Goal: Navigation & Orientation: Go to known website

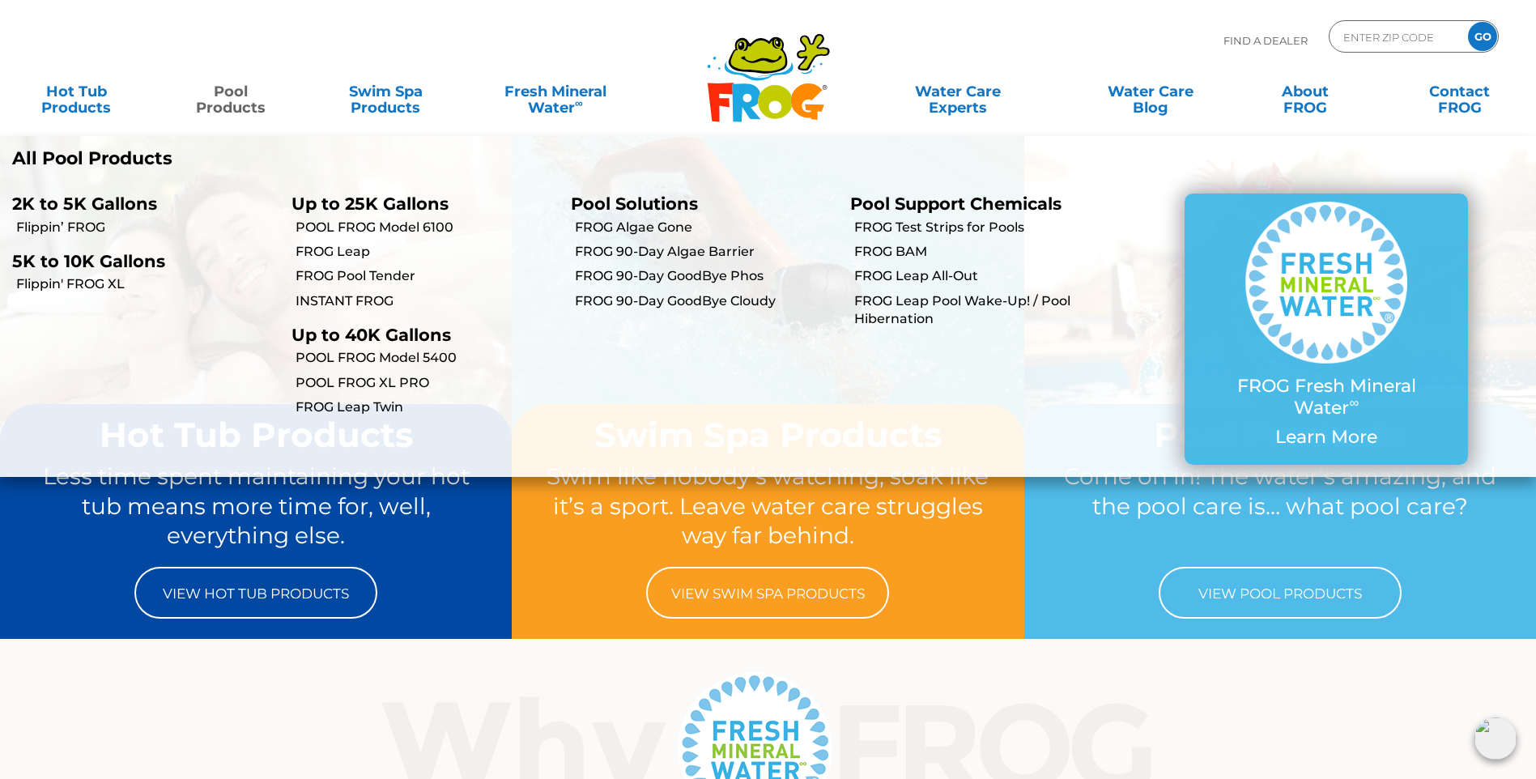
click at [238, 108] on link "Pool Products" at bounding box center [231, 91] width 121 height 32
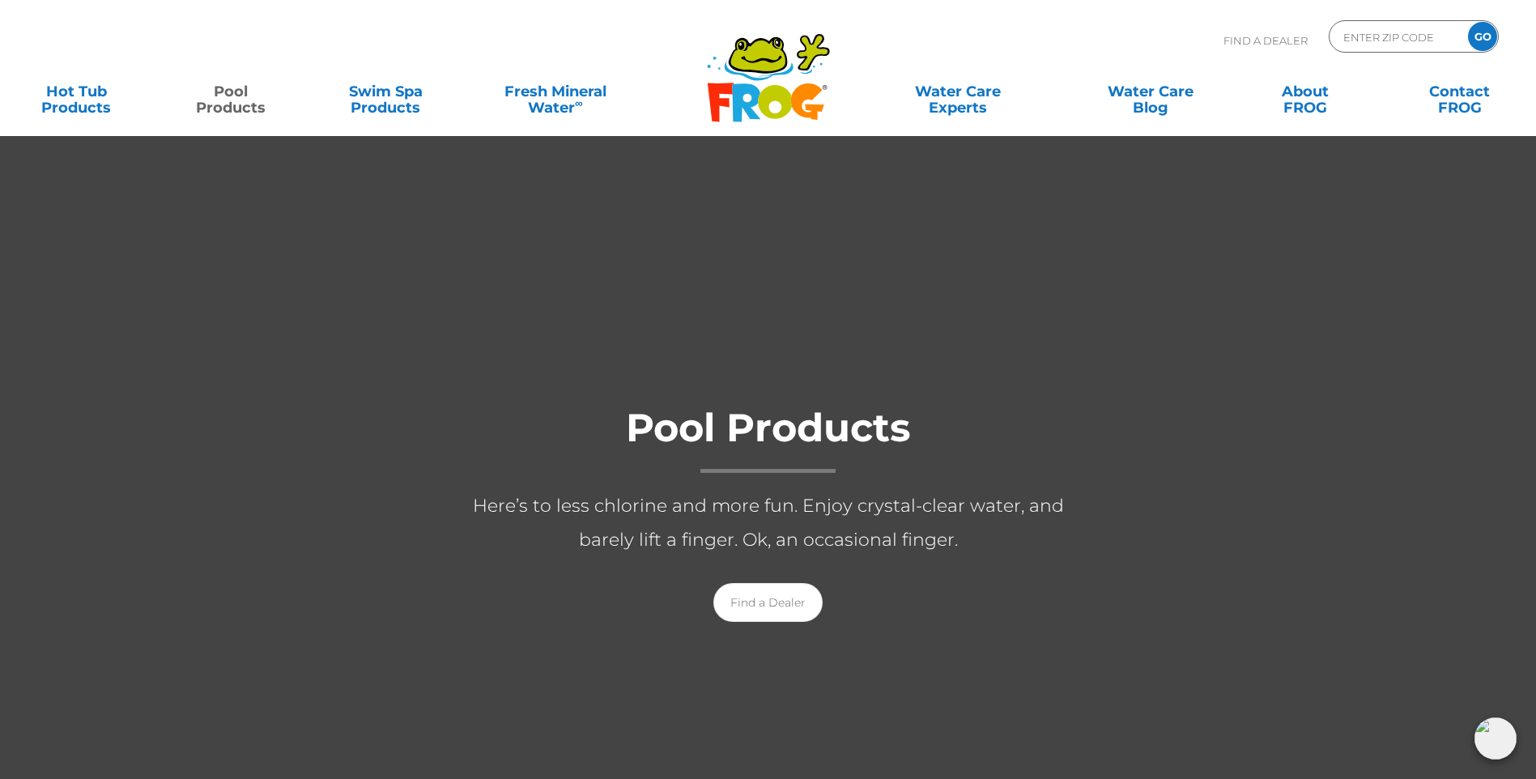
click at [237, 82] on link "Pool Products" at bounding box center [231, 91] width 121 height 32
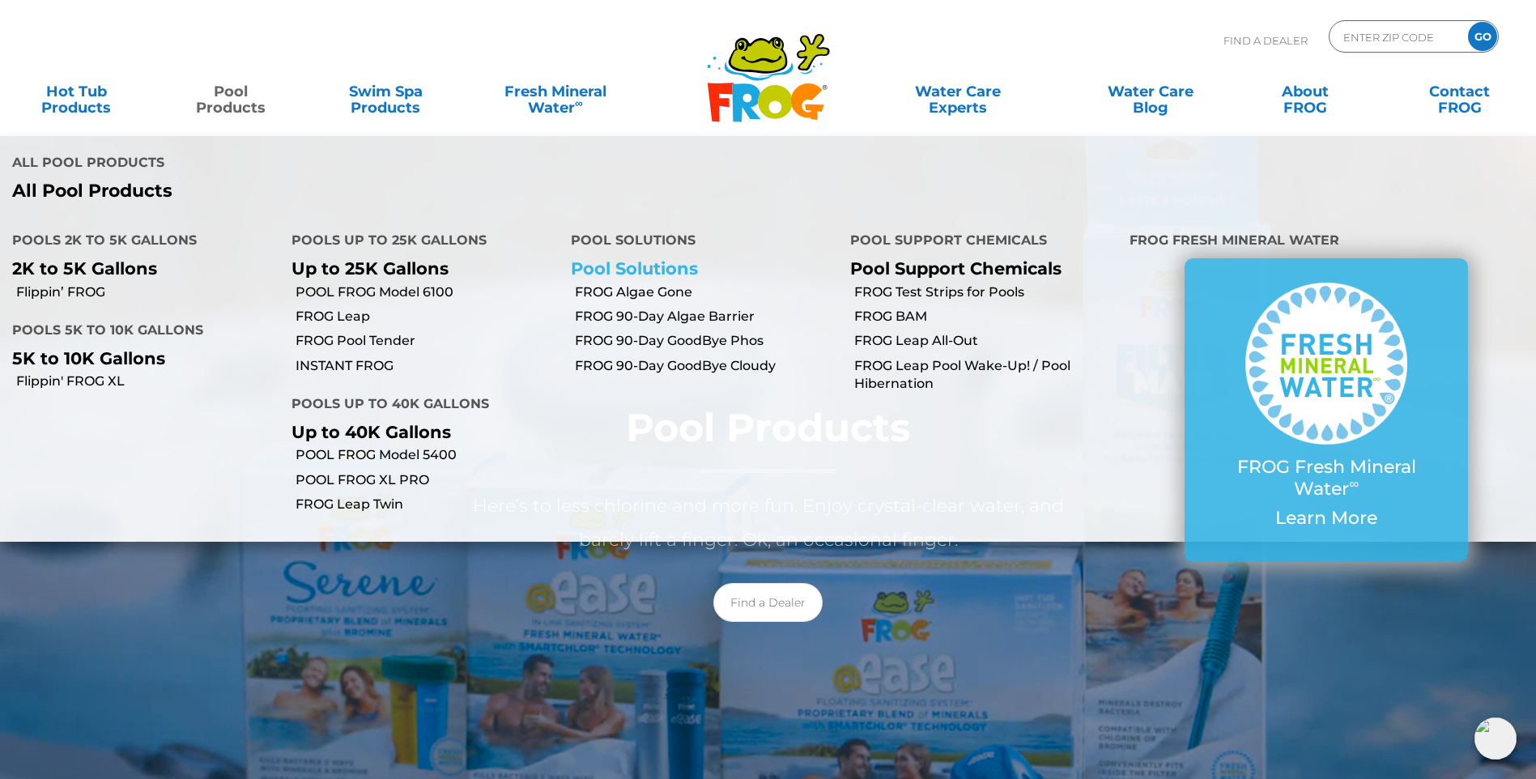
click at [662, 258] on link "Pool Solutions" at bounding box center [634, 268] width 127 height 20
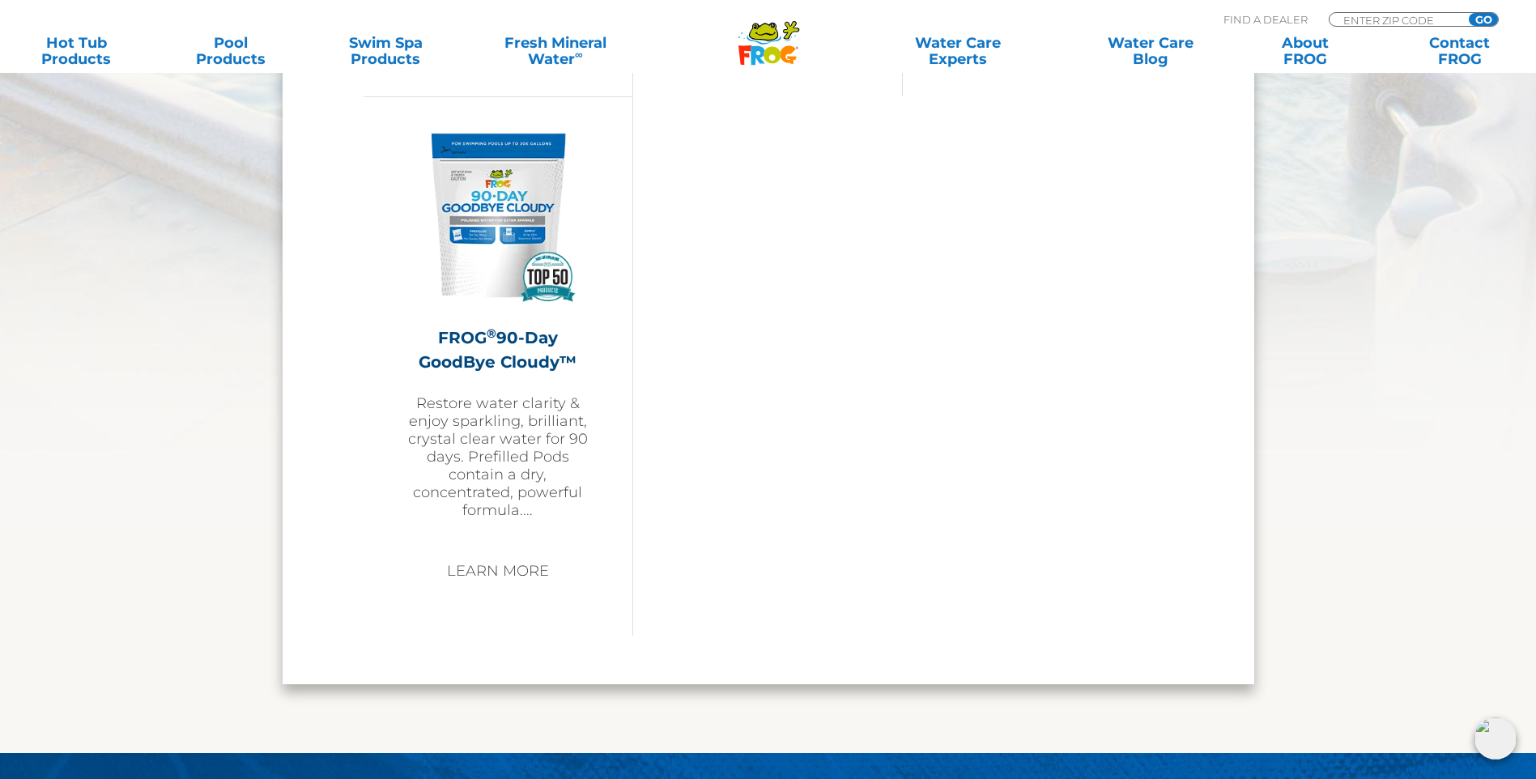
scroll to position [2105, 0]
